Goal: Transaction & Acquisition: Purchase product/service

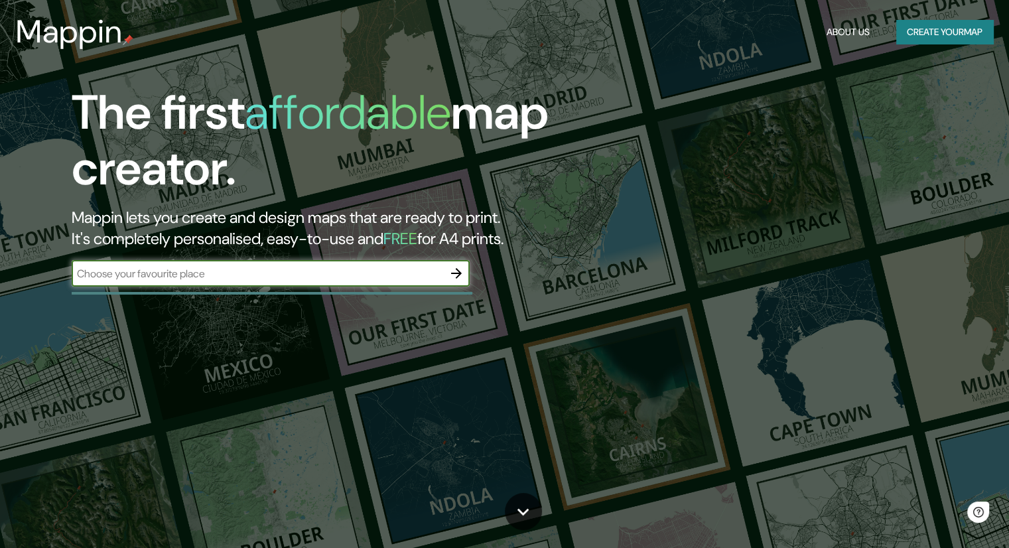
click at [222, 279] on input "text" at bounding box center [258, 273] width 372 height 15
type input "Mataró"
click at [465, 269] on button "button" at bounding box center [456, 273] width 27 height 27
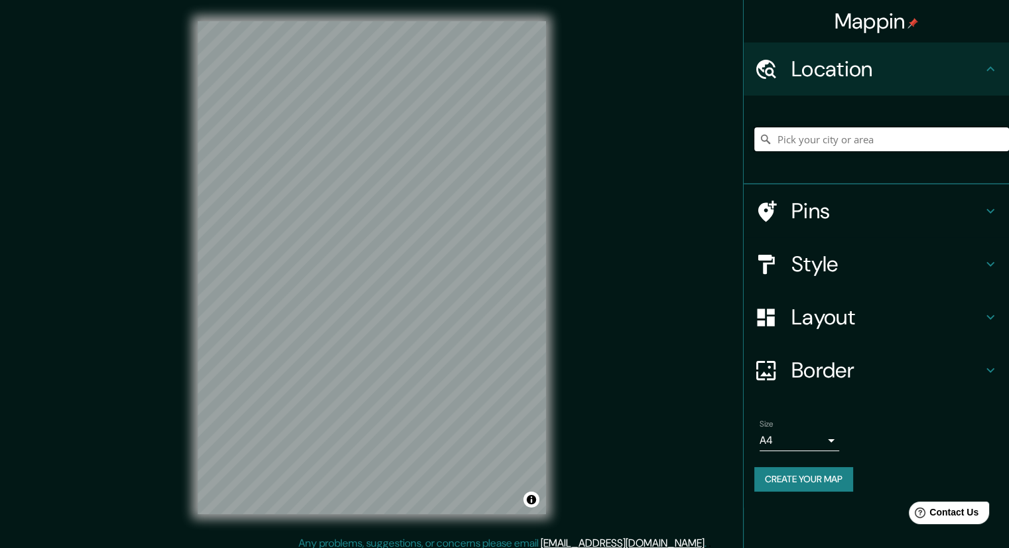
click at [832, 135] on input "Pick your city or area" at bounding box center [882, 139] width 255 height 24
type input "M"
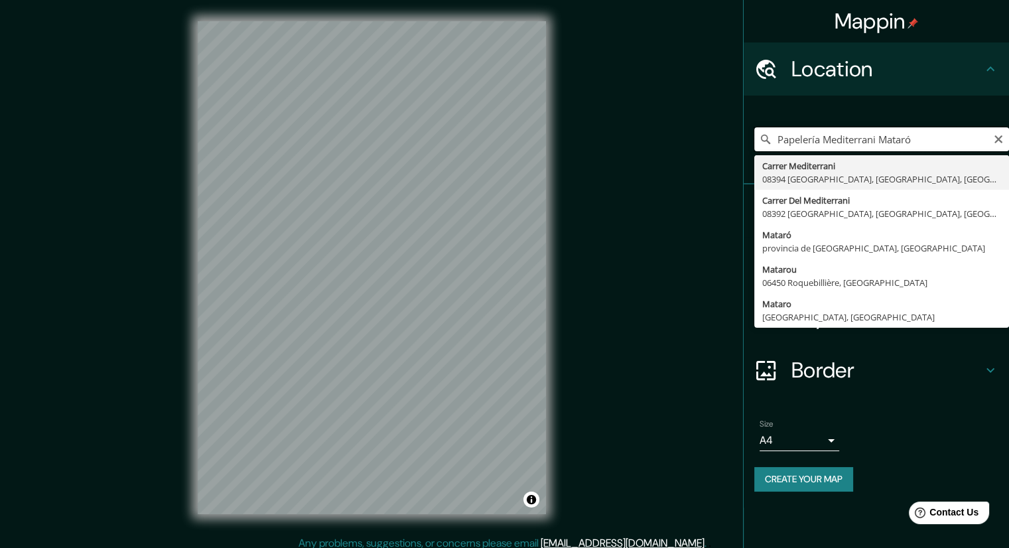
drag, startPoint x: 924, startPoint y: 141, endPoint x: 617, endPoint y: 138, distance: 307.3
click at [617, 138] on div "Mappin Location [GEOGRAPHIC_DATA] [GEOGRAPHIC_DATA] Carrer Mediterrani 08394 [G…" at bounding box center [504, 278] width 1009 height 557
paste input "Llibreria Papereria Mediterrani"
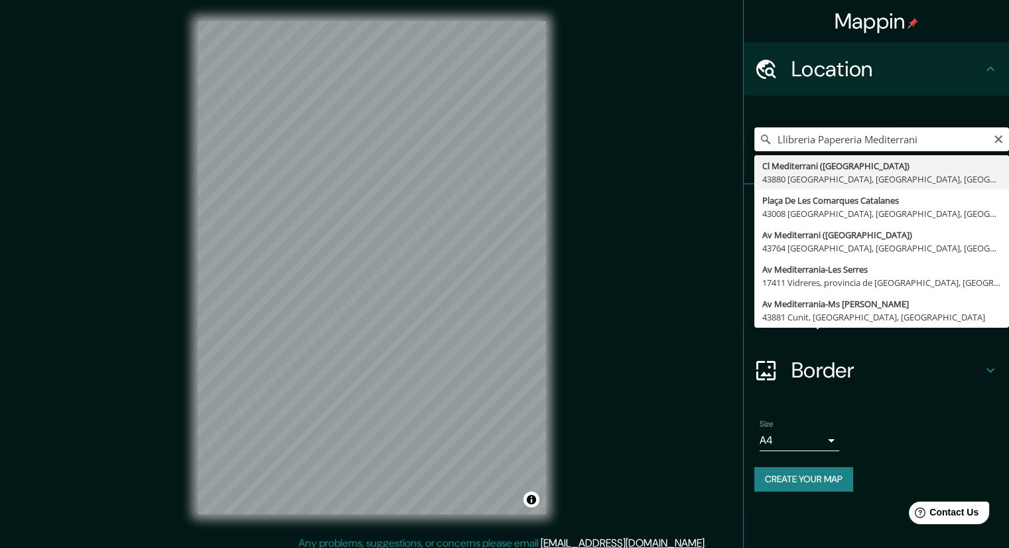
click at [471, 151] on div "Mappin Location Llibreria Papereria Mediterrani Cl Mediterrani ([GEOGRAPHIC_DAT…" at bounding box center [504, 278] width 1009 height 557
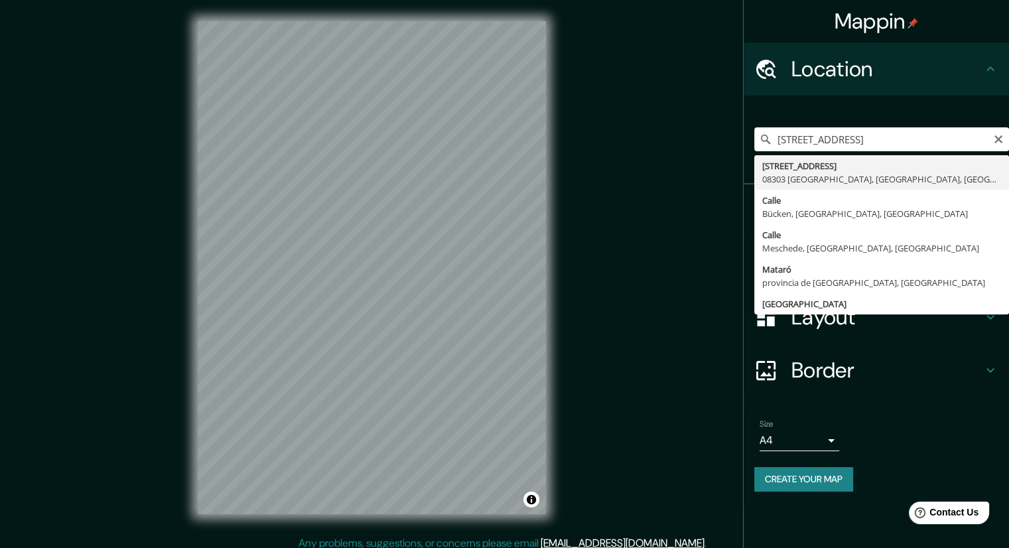
type input "[STREET_ADDRESS]"
